Goal: Communication & Community: Share content

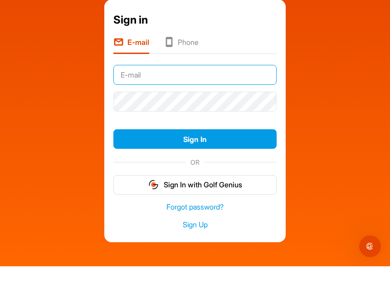
type input "[PERSON_NAME][DOMAIN_NAME][EMAIL_ADDRESS][DOMAIN_NAME]"
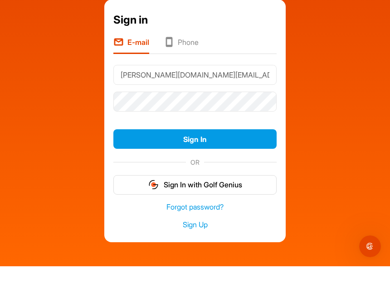
click at [195, 171] on button "Sign In" at bounding box center [194, 180] width 163 height 19
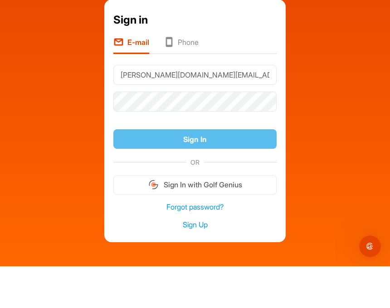
scroll to position [42, 0]
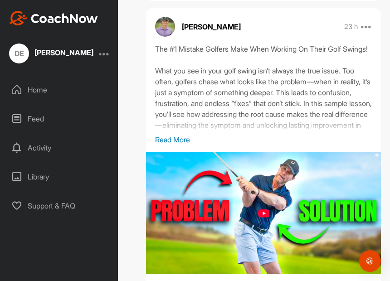
scroll to position [71, 0]
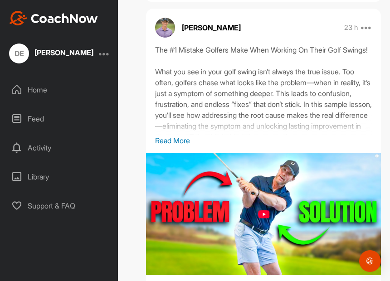
click at [269, 215] on img at bounding box center [263, 214] width 235 height 122
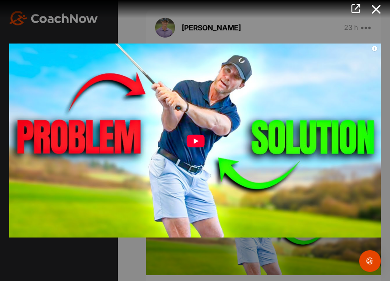
click at [207, 160] on img at bounding box center [195, 140] width 390 height 212
click at [199, 160] on img at bounding box center [195, 140] width 390 height 212
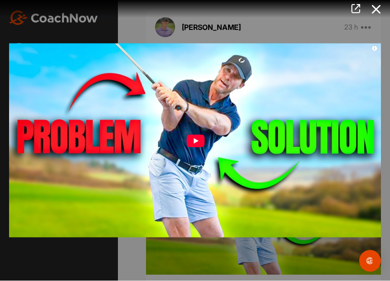
scroll to position [15, 0]
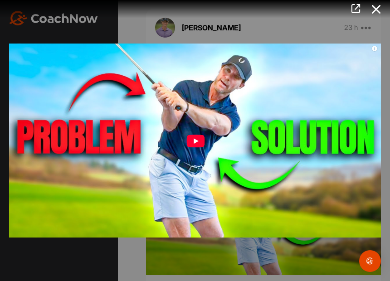
click at [196, 153] on img at bounding box center [195, 140] width 390 height 212
click at [206, 153] on img at bounding box center [195, 140] width 390 height 212
click at [376, 60] on img at bounding box center [195, 140] width 390 height 212
click at [197, 155] on img at bounding box center [195, 140] width 390 height 212
click at [198, 163] on img at bounding box center [195, 140] width 390 height 212
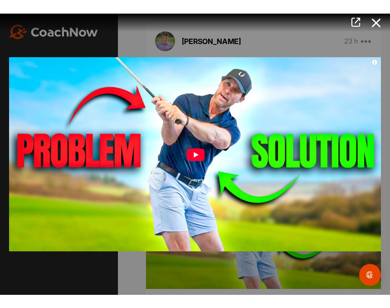
scroll to position [0, 0]
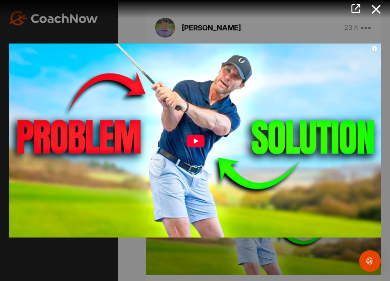
click at [382, 12] on icon at bounding box center [376, 9] width 21 height 17
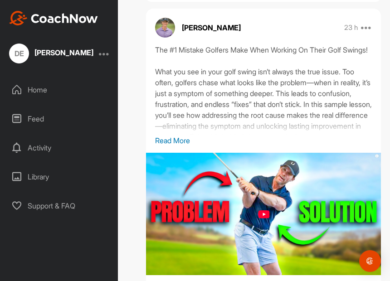
click at [190, 138] on p "Read More" at bounding box center [263, 140] width 217 height 11
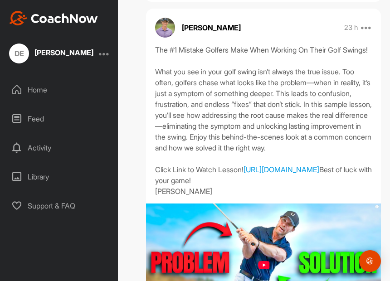
click at [249, 174] on link "https://www.youtube.com/watch?v=ayoG0r7Sups&t=161s" at bounding box center [281, 169] width 76 height 9
